Goal: Find specific page/section: Find specific page/section

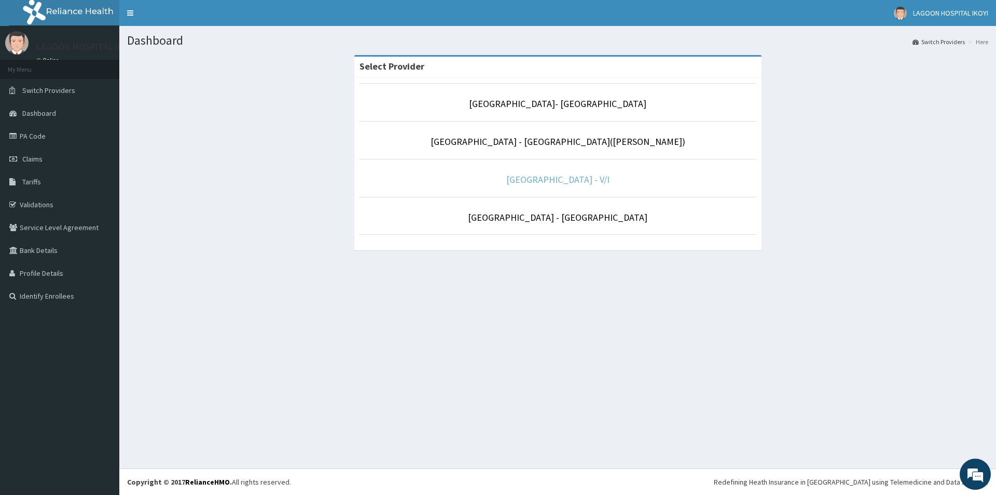
click at [593, 182] on link "[GEOGRAPHIC_DATA] - V/I" at bounding box center [558, 179] width 103 height 12
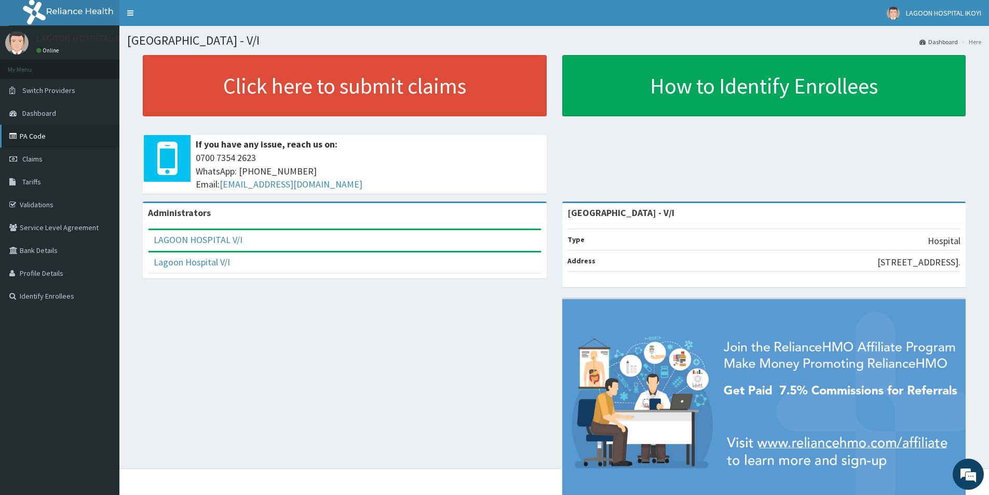
click at [40, 138] on link "PA Code" at bounding box center [59, 136] width 119 height 23
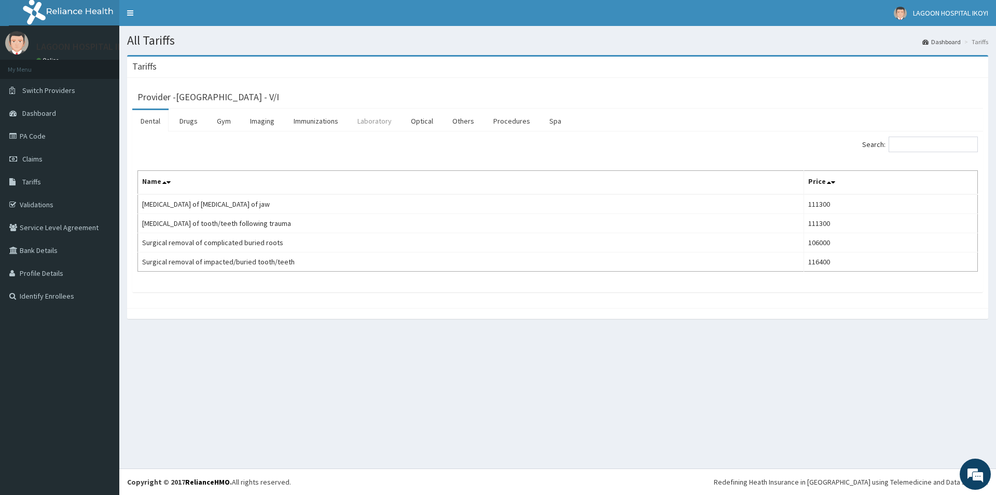
click at [371, 121] on link "Laboratory" at bounding box center [374, 121] width 51 height 22
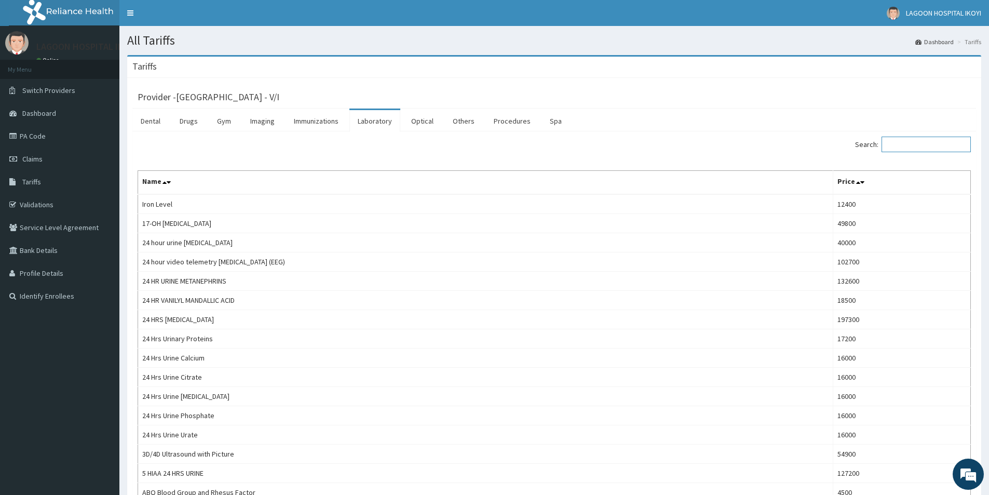
click at [901, 143] on input "Search:" at bounding box center [925, 144] width 89 height 16
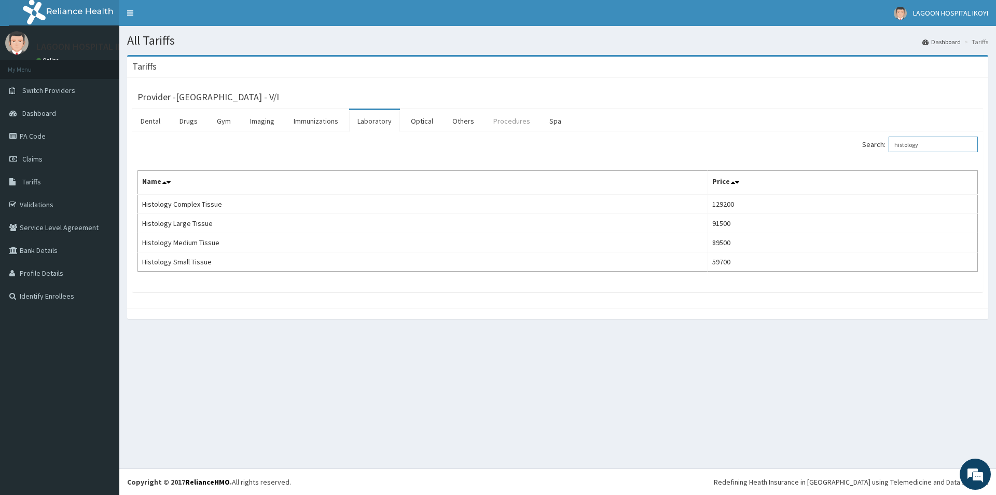
type input "histology"
click at [504, 120] on link "Procedures" at bounding box center [511, 121] width 53 height 22
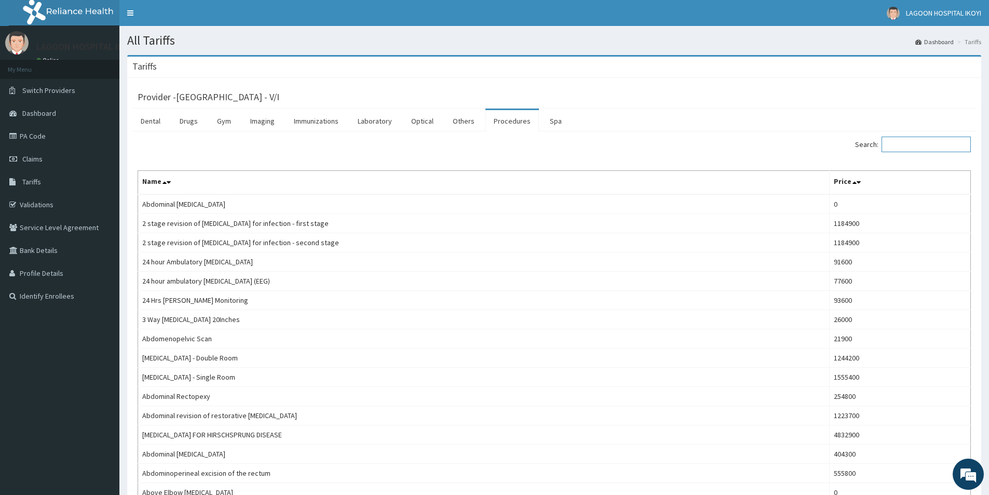
click at [947, 145] on input "Search:" at bounding box center [925, 144] width 89 height 16
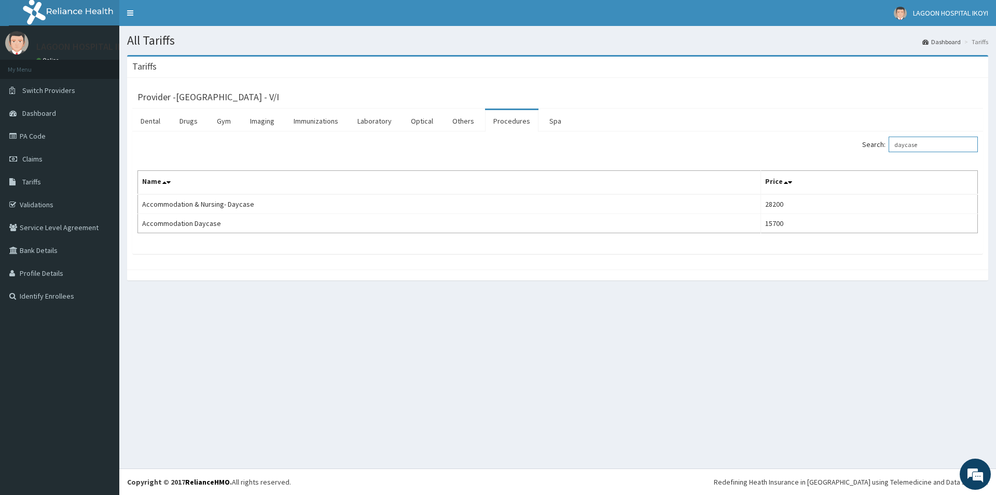
click at [939, 147] on input "daycase" at bounding box center [933, 144] width 89 height 16
click at [939, 147] on input "gastroscopy" at bounding box center [933, 144] width 89 height 16
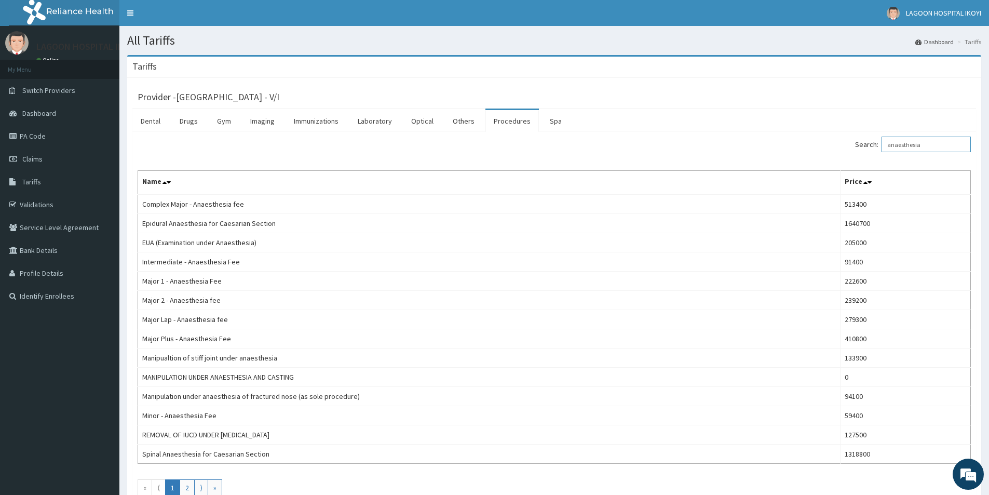
click at [939, 147] on input "anaesthesia" at bounding box center [925, 144] width 89 height 16
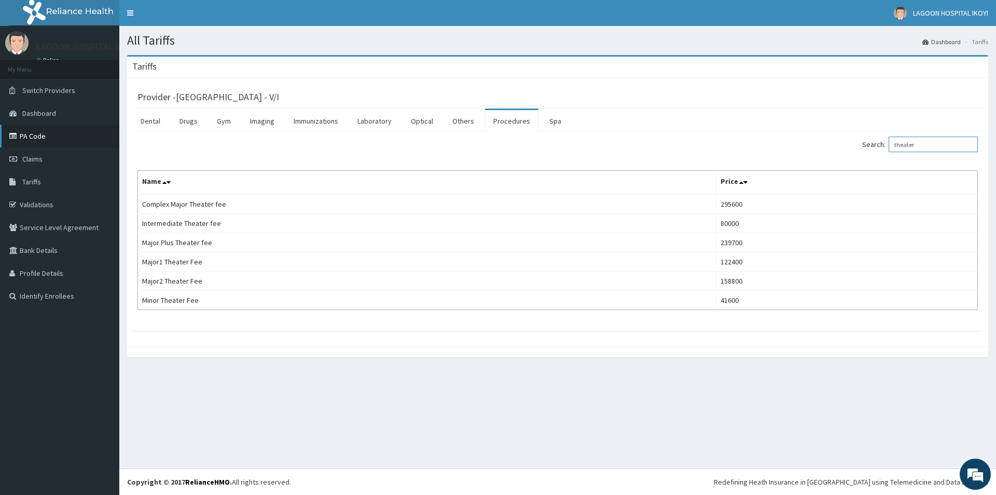
type input "theater"
click at [30, 138] on link "PA Code" at bounding box center [59, 136] width 119 height 23
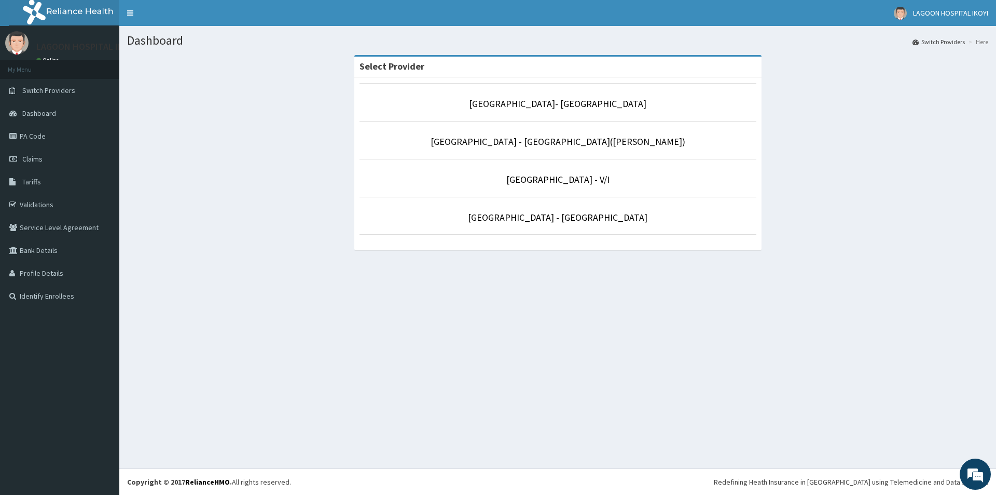
click at [552, 180] on link "[GEOGRAPHIC_DATA] - V/I" at bounding box center [558, 179] width 103 height 12
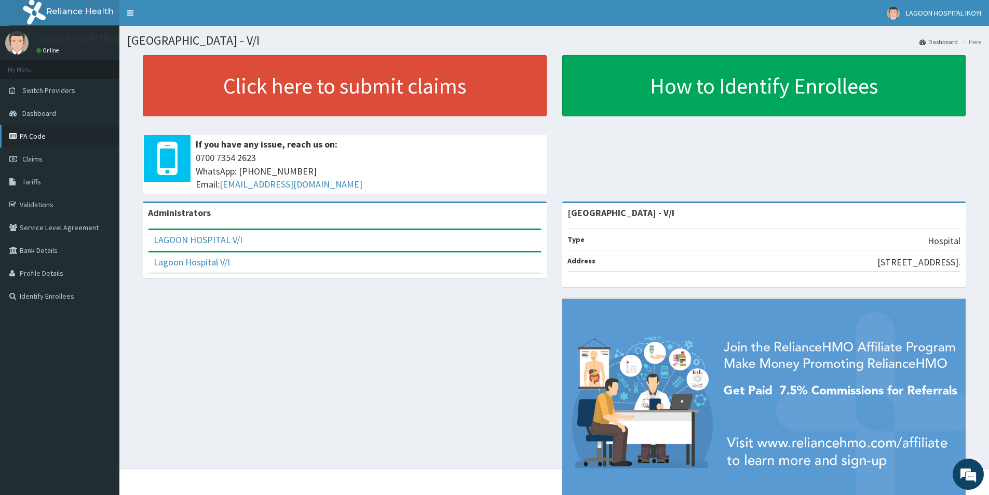
click at [34, 137] on link "PA Code" at bounding box center [59, 136] width 119 height 23
